Goal: Information Seeking & Learning: Learn about a topic

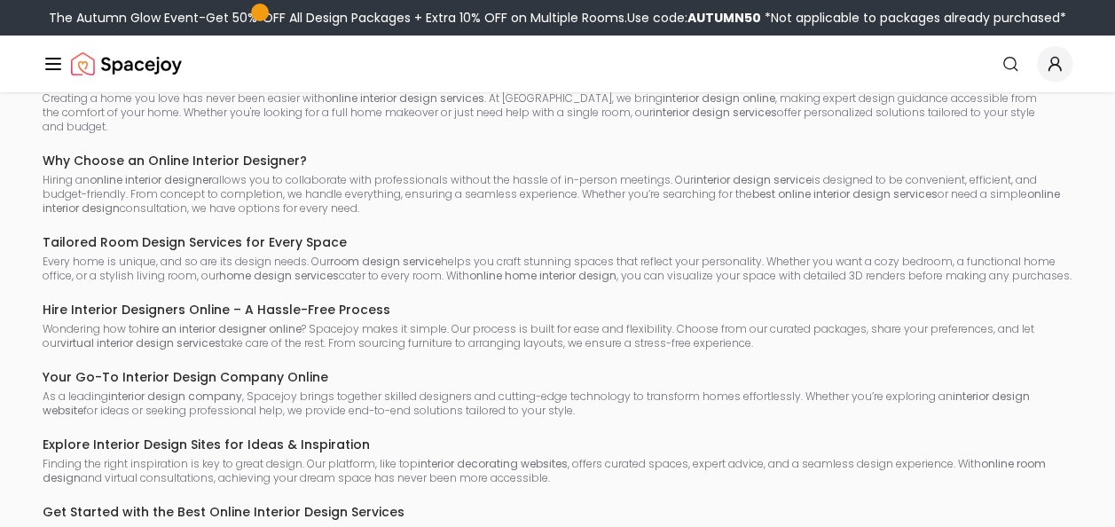
scroll to position [3371, 0]
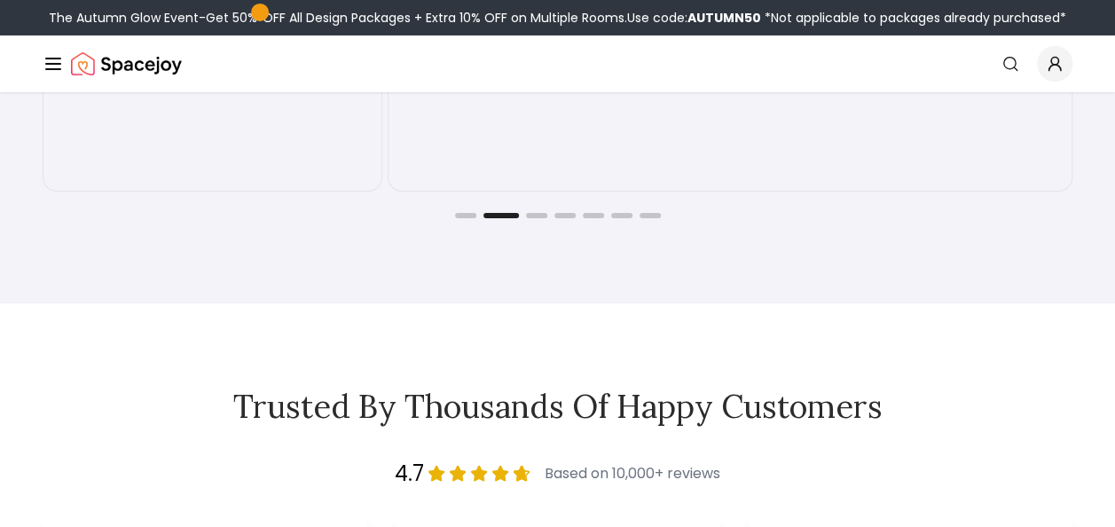
scroll to position [2839, 0]
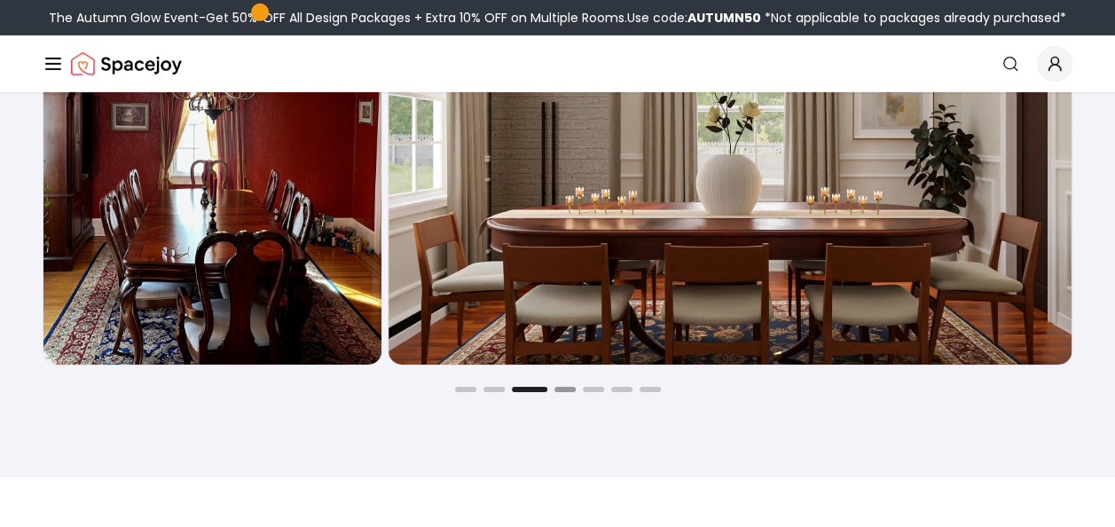
click at [562, 392] on button "Go to slide 4" at bounding box center [564, 389] width 21 height 5
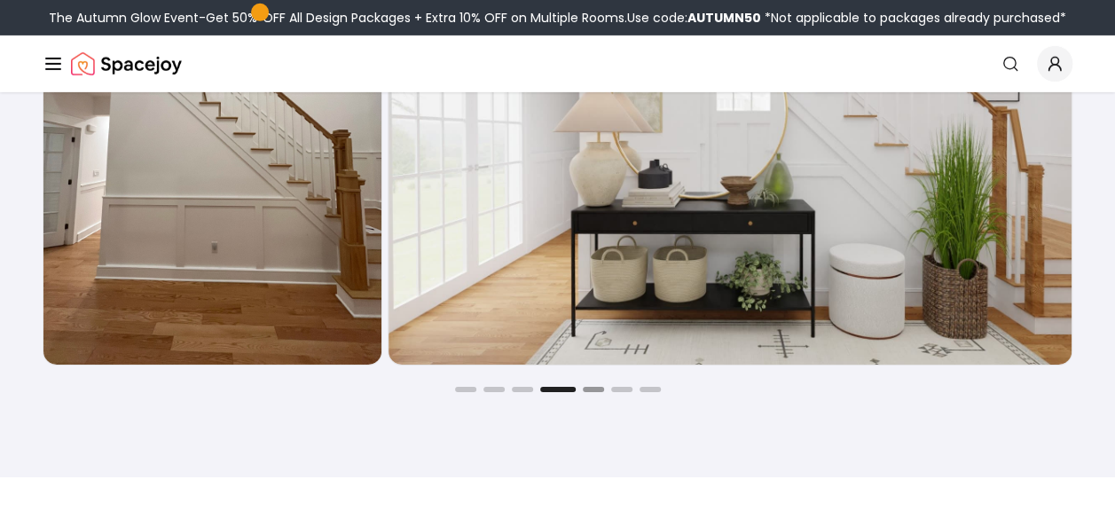
click at [587, 392] on button "Go to slide 5" at bounding box center [593, 389] width 21 height 5
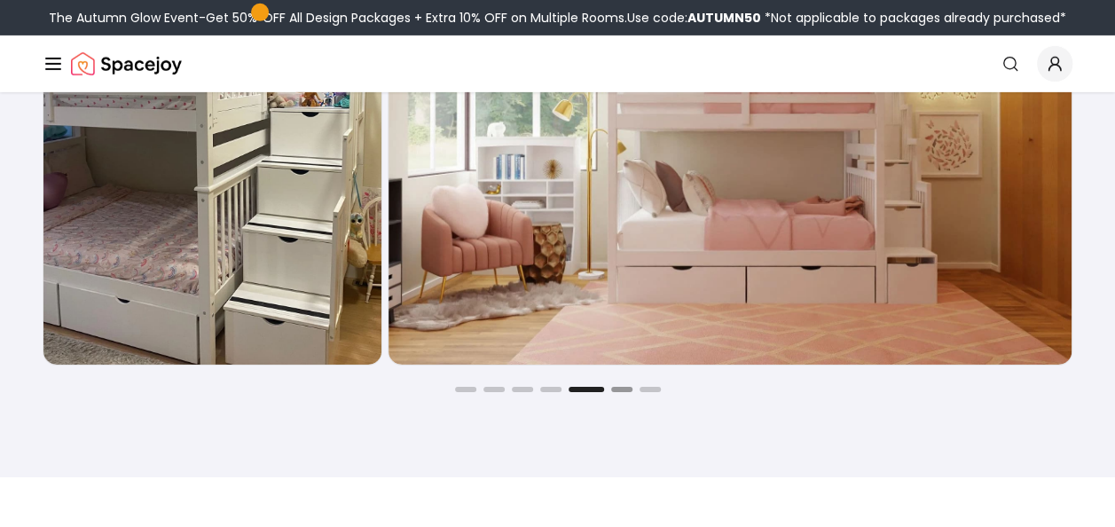
click at [614, 392] on button "Go to slide 6" at bounding box center [621, 389] width 21 height 5
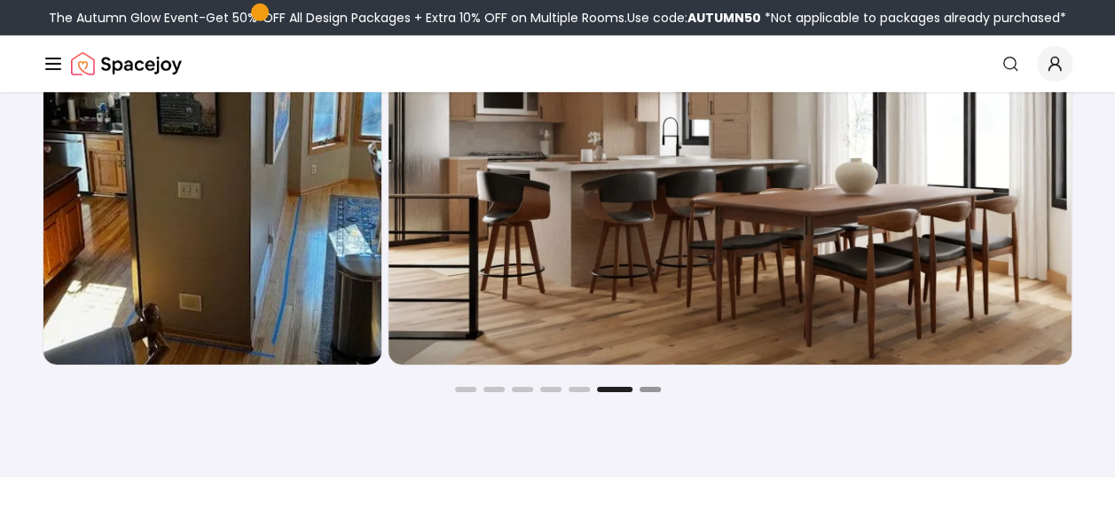
click at [640, 392] on button "Go to slide 7" at bounding box center [650, 389] width 21 height 5
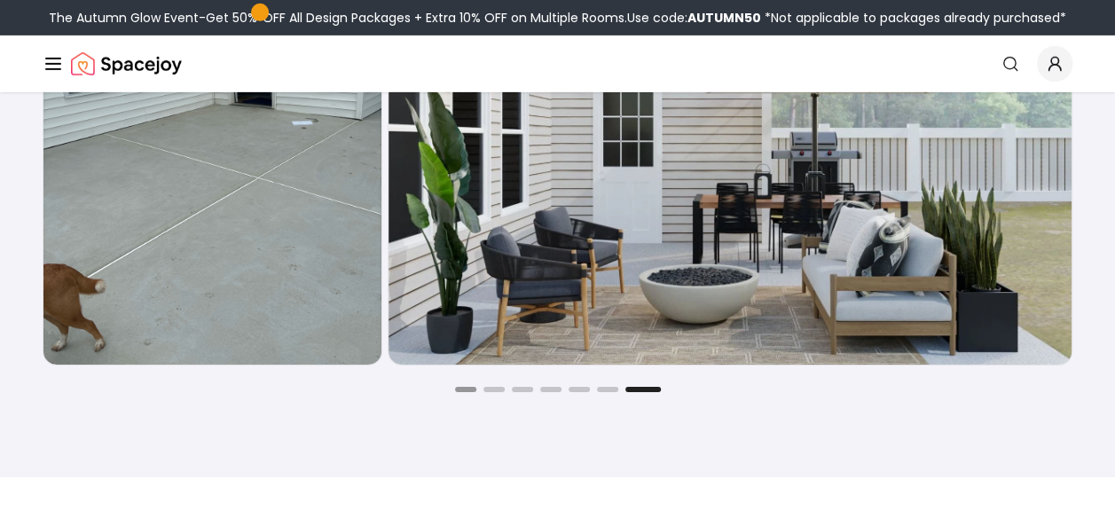
click at [470, 392] on button "Go to slide 1" at bounding box center [465, 389] width 21 height 5
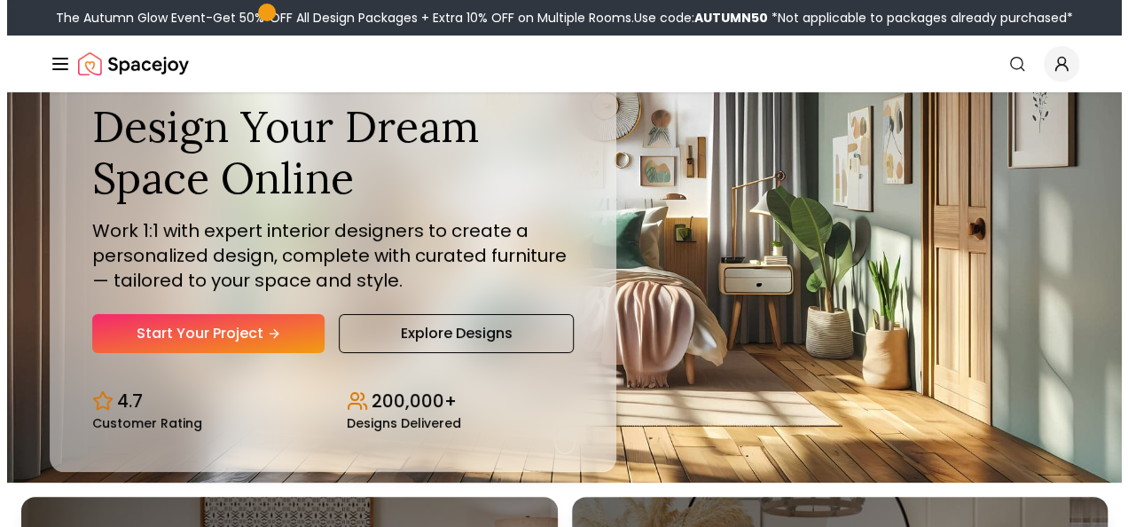
scroll to position [0, 0]
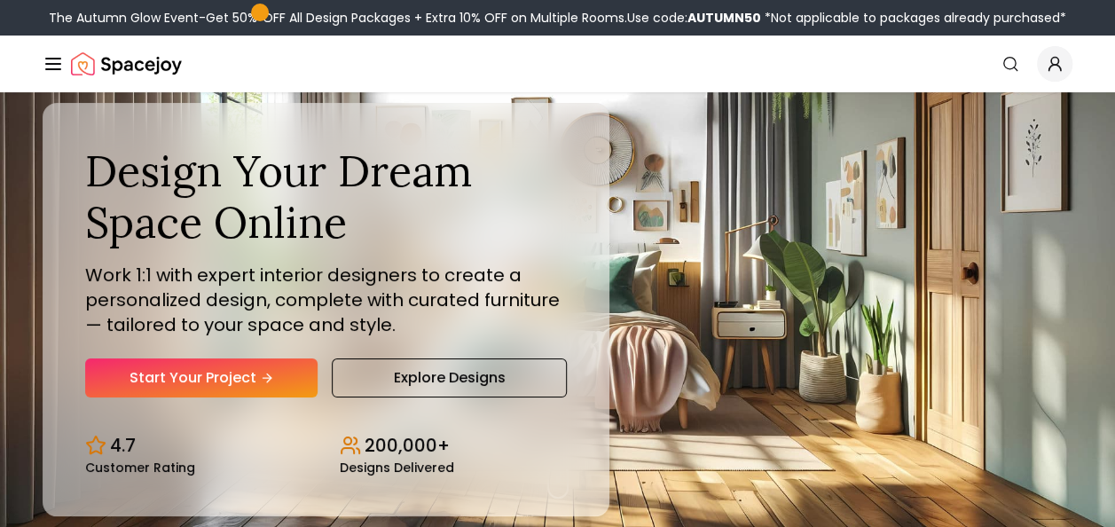
click at [50, 55] on icon "Global" at bounding box center [53, 63] width 21 height 21
click at [270, 378] on icon "Hero section" at bounding box center [270, 378] width 8 height 0
click at [222, 371] on link "Start Your Project" at bounding box center [201, 377] width 232 height 39
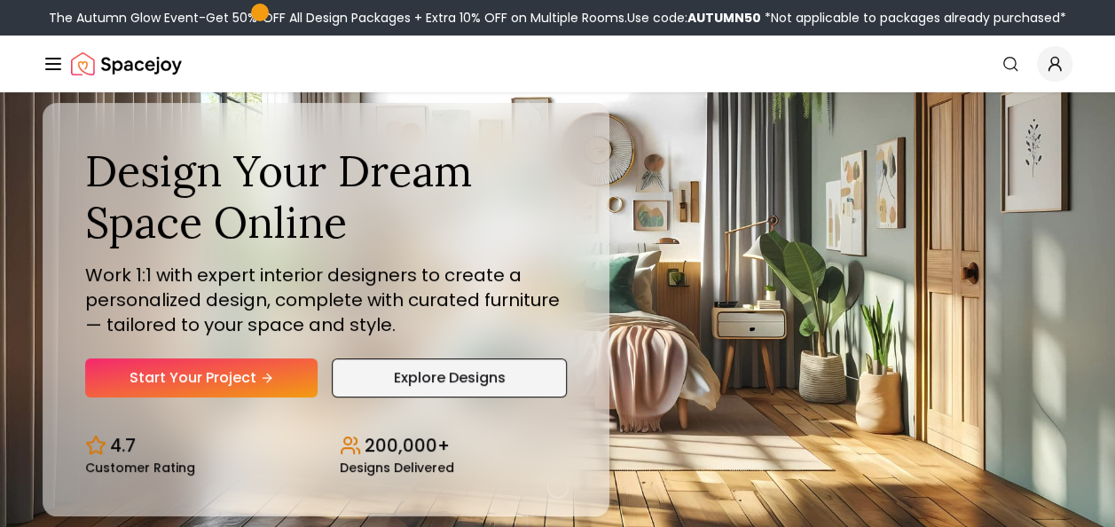
click at [421, 375] on link "Explore Designs" at bounding box center [449, 377] width 234 height 39
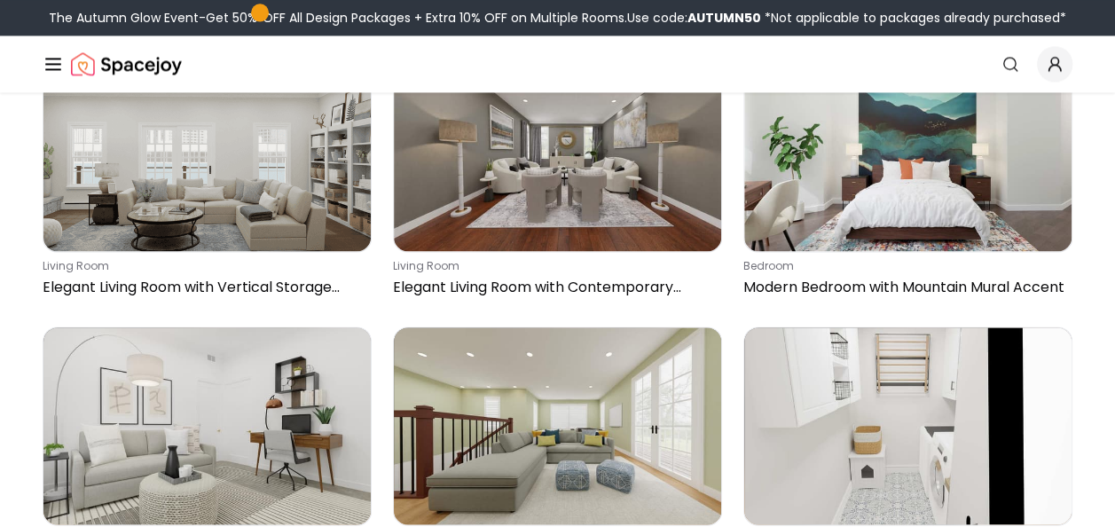
scroll to position [14637, 0]
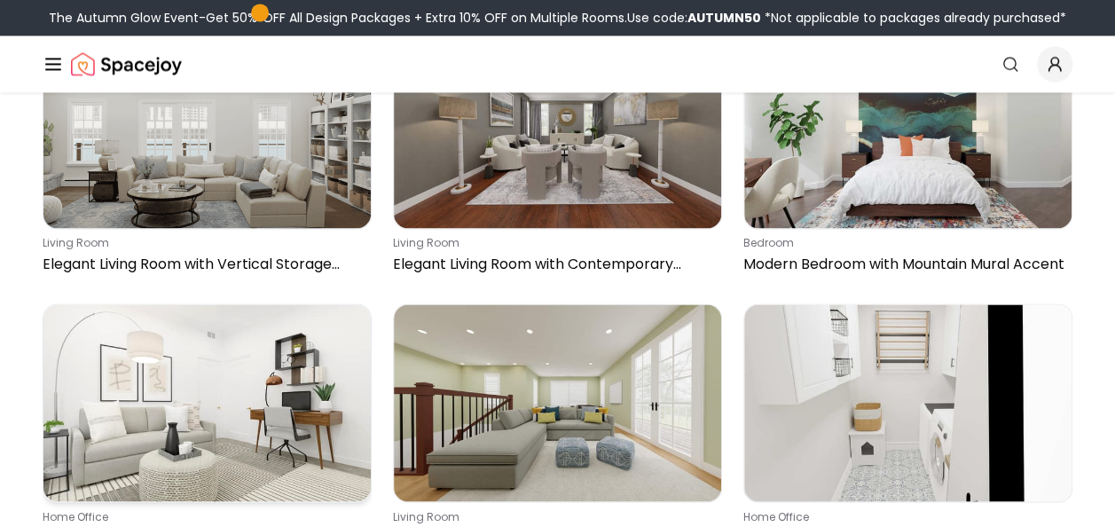
click at [240, 348] on img at bounding box center [206, 402] width 327 height 196
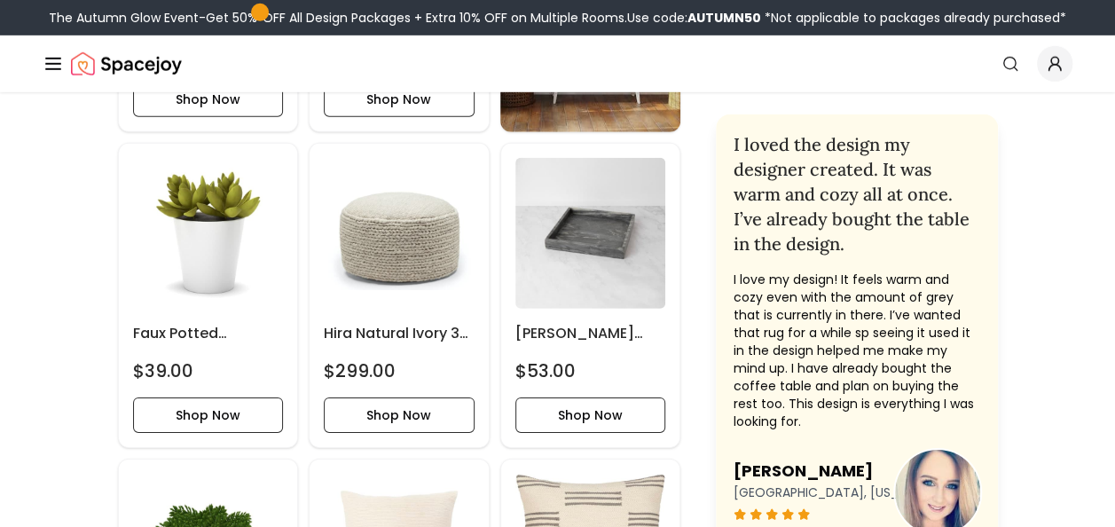
scroll to position [2573, 0]
